Goal: Communication & Community: Answer question/provide support

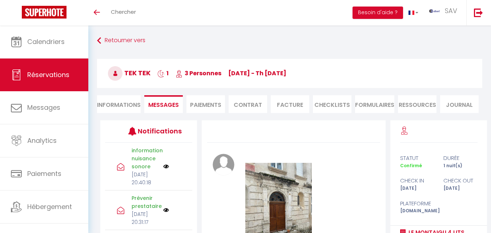
scroll to position [1006, 0]
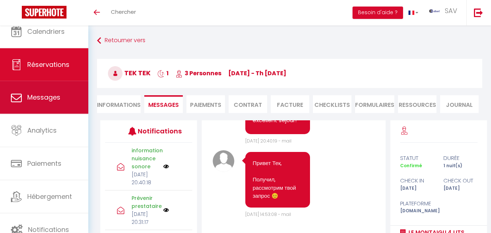
click at [53, 100] on span "Messages" at bounding box center [43, 97] width 33 height 9
select select "message"
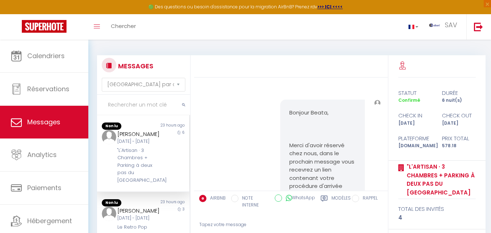
scroll to position [2361, 0]
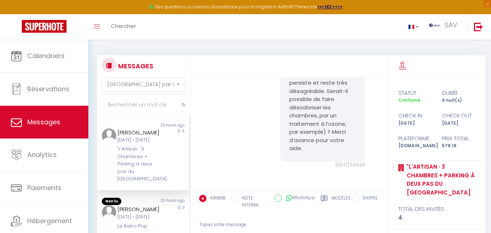
click at [141, 107] on input "text" at bounding box center [143, 105] width 93 height 20
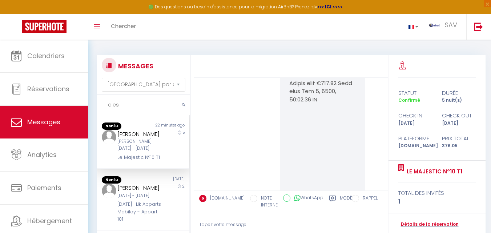
scroll to position [4214, 0]
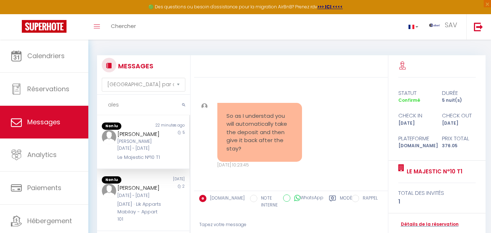
type input "ales"
drag, startPoint x: 134, startPoint y: 162, endPoint x: 115, endPoint y: 156, distance: 20.0
click at [115, 156] on div "[PERSON_NAME][DATE] - [DATE] Le Majestic N°10 T1" at bounding box center [139, 146] width 54 height 32
copy div "Le Majestic N°10 T1"
